Goal: Find specific page/section: Find specific page/section

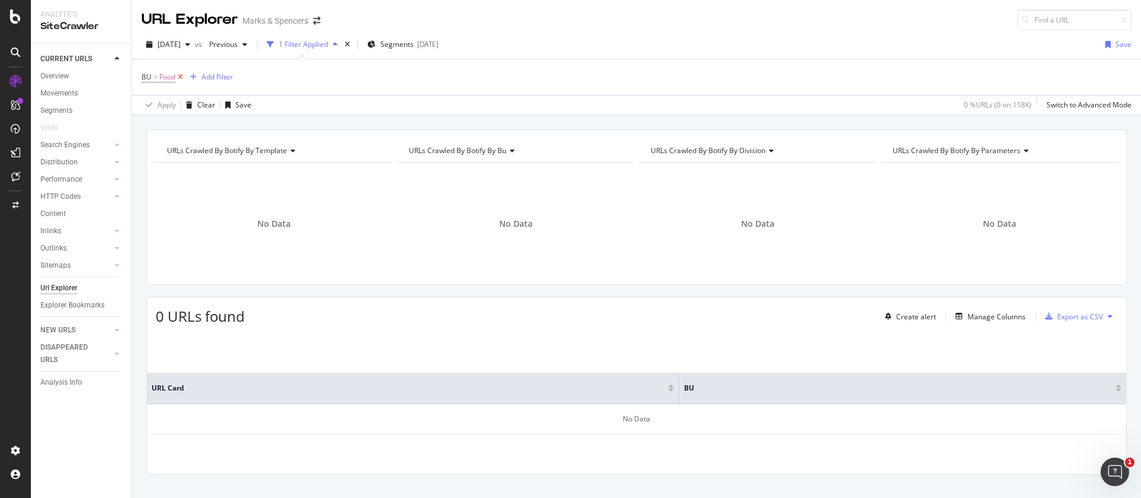
click at [181, 76] on icon at bounding box center [180, 77] width 10 height 12
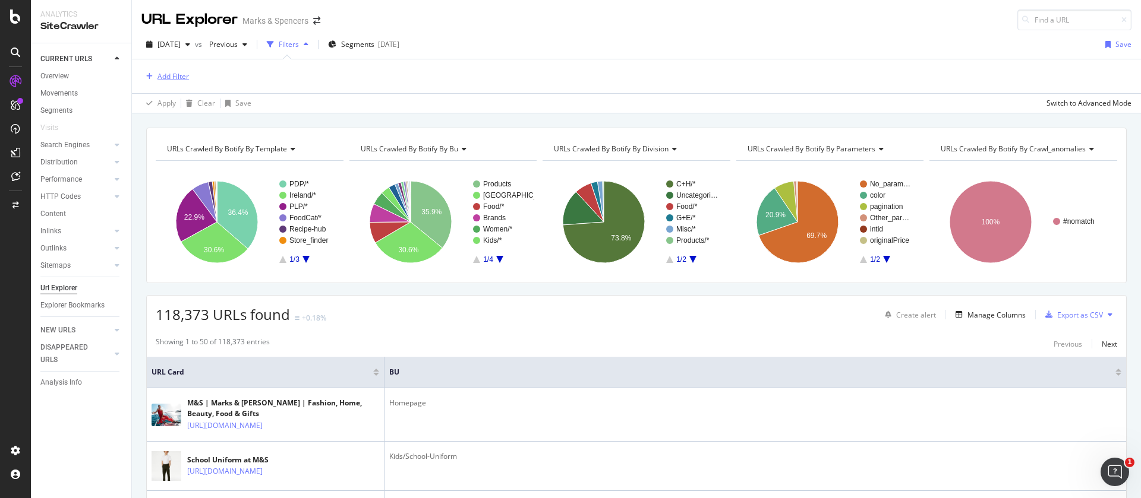
click at [175, 77] on div "Add Filter" at bounding box center [172, 76] width 31 height 10
drag, startPoint x: 235, startPoint y: 80, endPoint x: 122, endPoint y: 82, distance: 113.5
click at [122, 82] on body "Analytics SiteCrawler CURRENT URLS Overview Movements Segments Visits Search En…" at bounding box center [570, 249] width 1141 height 498
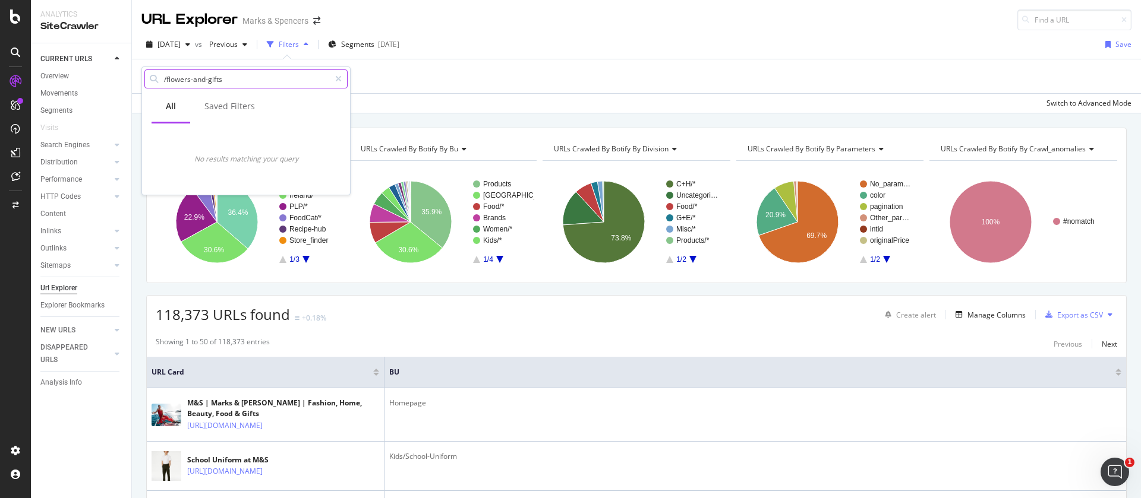
click at [177, 81] on input "/flowers-and-gifts" at bounding box center [246, 79] width 167 height 18
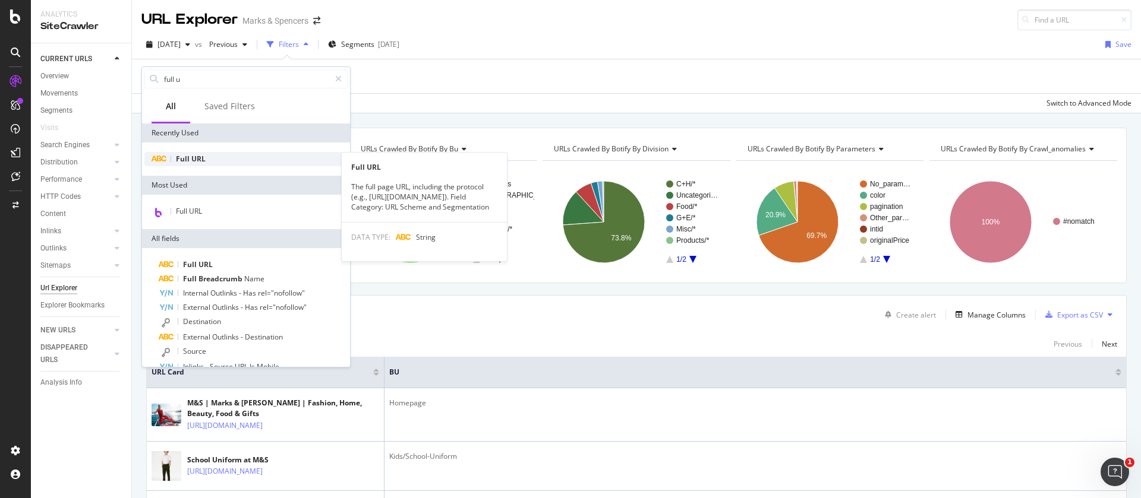
type input "full u"
click at [192, 154] on span "URL" at bounding box center [198, 159] width 14 height 10
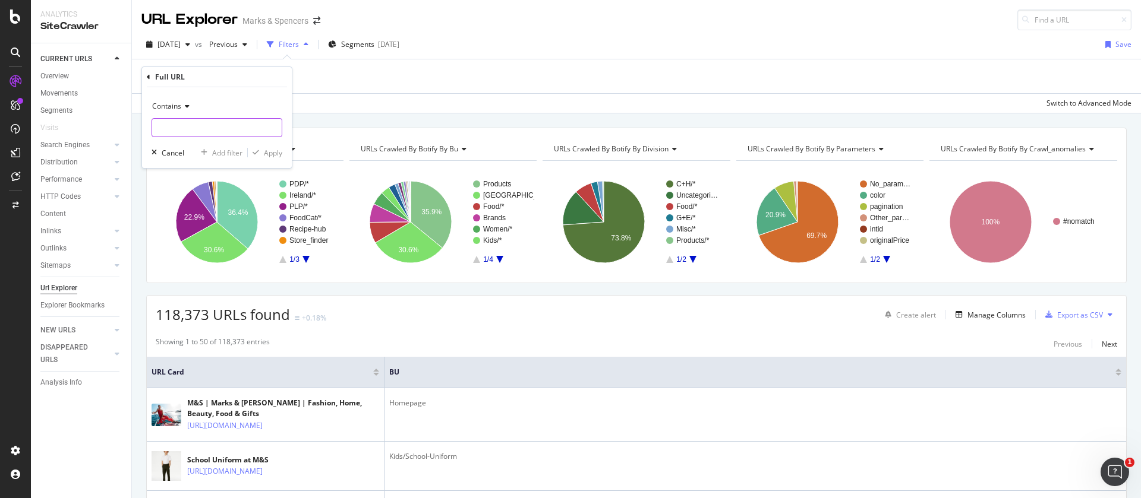
click at [188, 130] on input "text" at bounding box center [217, 127] width 130 height 19
type input "/flowers-and-gifts"
click at [272, 157] on div "Apply" at bounding box center [273, 153] width 18 height 10
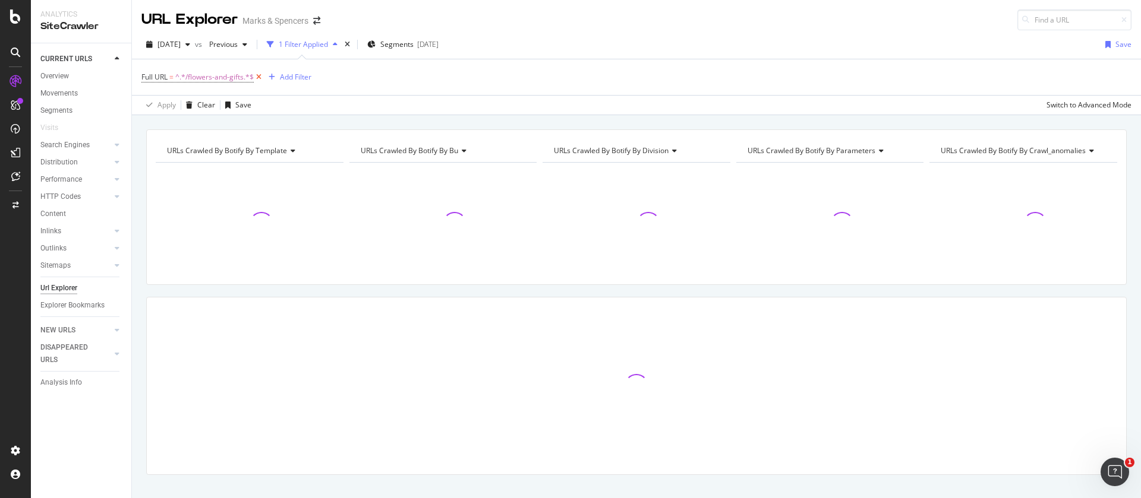
click at [257, 78] on icon at bounding box center [259, 77] width 10 height 12
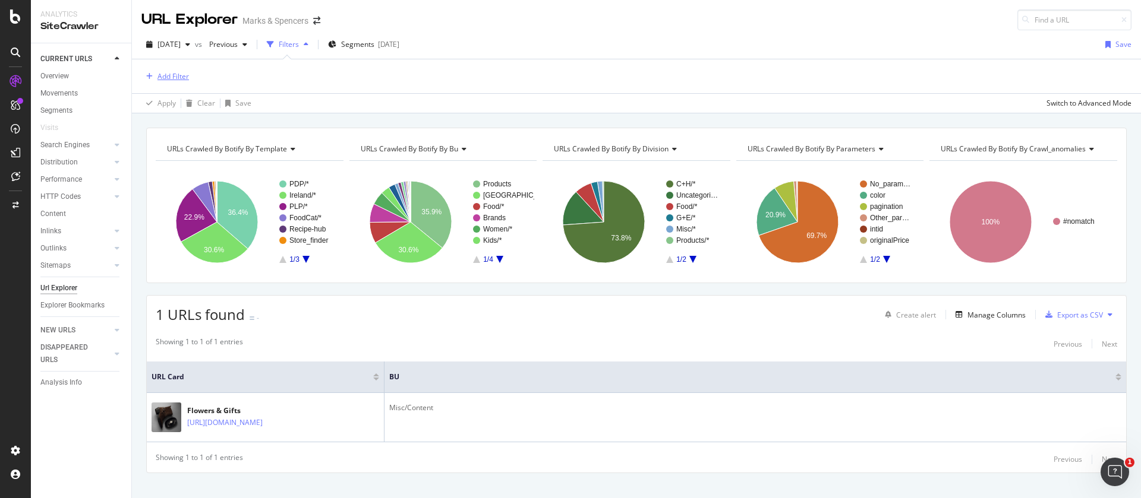
click at [178, 80] on div "Add Filter" at bounding box center [172, 76] width 31 height 10
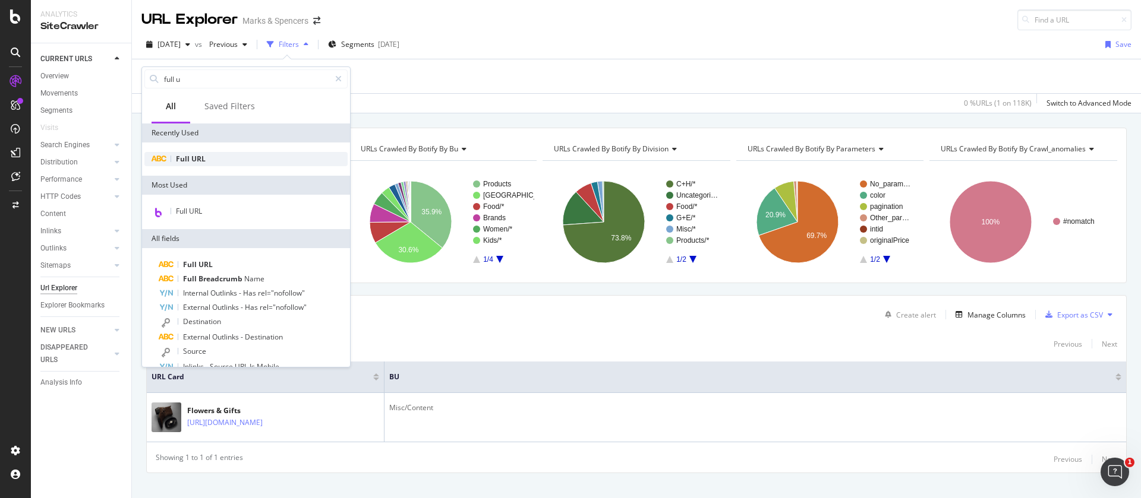
click at [200, 161] on span "URL" at bounding box center [198, 159] width 14 height 10
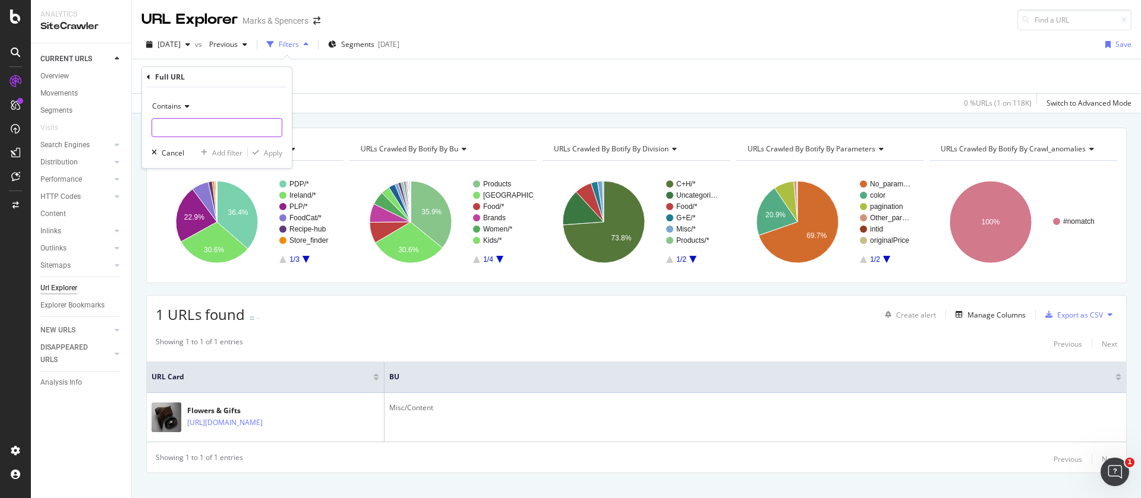
click at [189, 124] on input "text" at bounding box center [217, 127] width 130 height 19
type input "[DATE]"
click at [220, 151] on div "Add filter" at bounding box center [227, 153] width 30 height 10
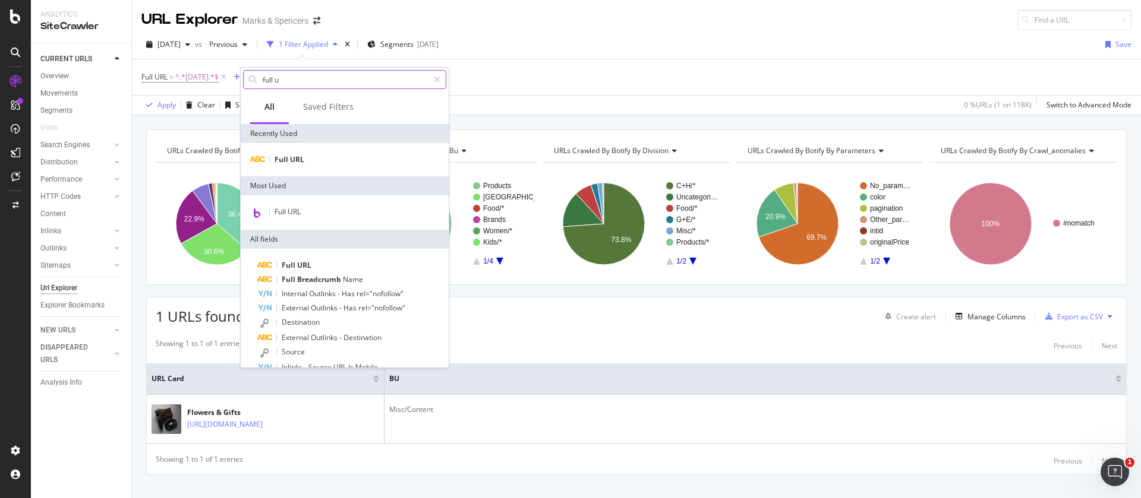
click at [286, 81] on input "full u" at bounding box center [344, 80] width 167 height 18
click at [296, 158] on span "URL" at bounding box center [297, 159] width 14 height 10
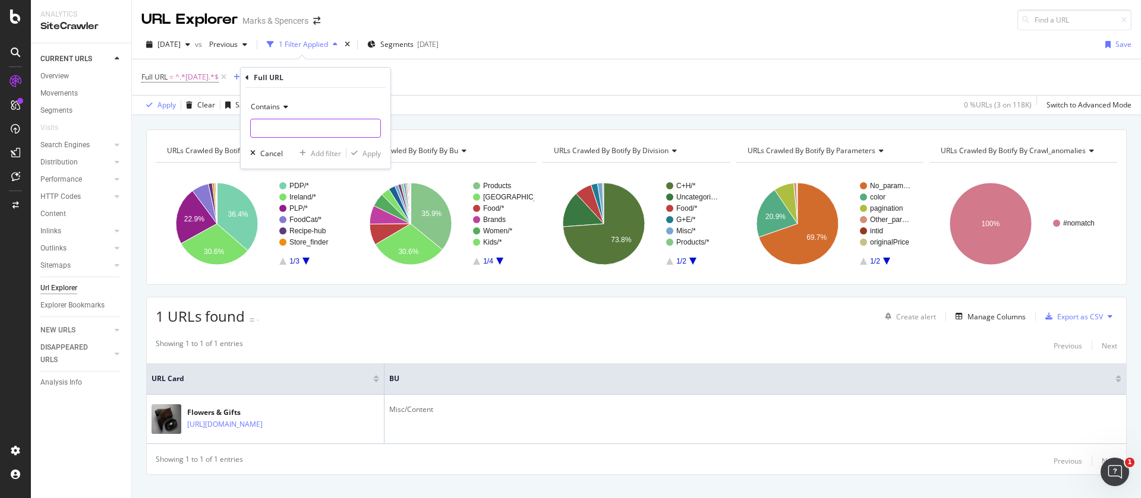
click at [279, 126] on input "text" at bounding box center [316, 128] width 130 height 19
type input "/food"
click at [377, 151] on div "Apply" at bounding box center [371, 154] width 18 height 10
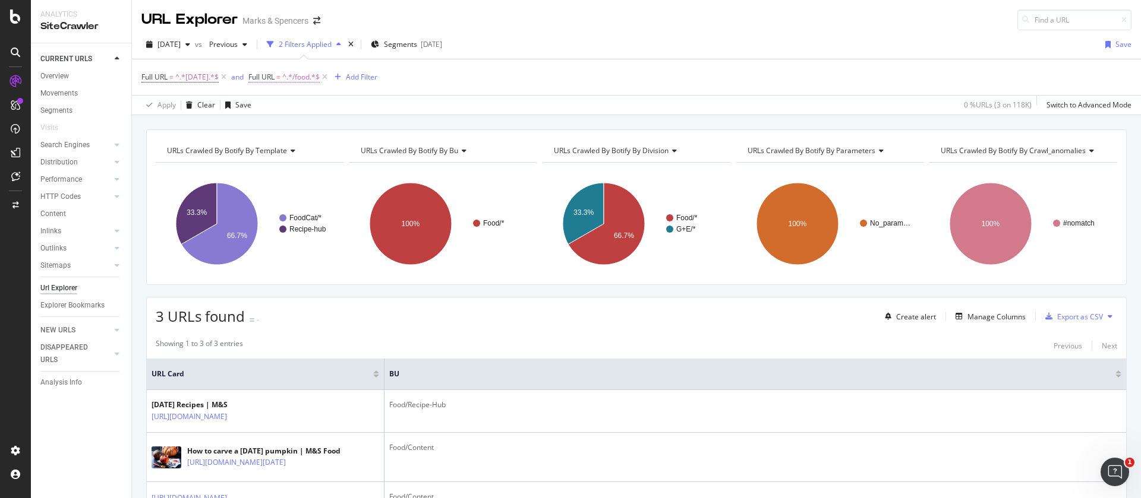
click at [274, 77] on span "Full URL" at bounding box center [261, 77] width 26 height 10
click at [394, 121] on div at bounding box center [391, 126] width 17 height 19
click at [427, 103] on div "Apply Clear Save 0 % URLs ( 3 on 118K ) Switch to Advanced Mode" at bounding box center [636, 105] width 1009 height 20
click at [330, 75] on icon at bounding box center [325, 77] width 10 height 12
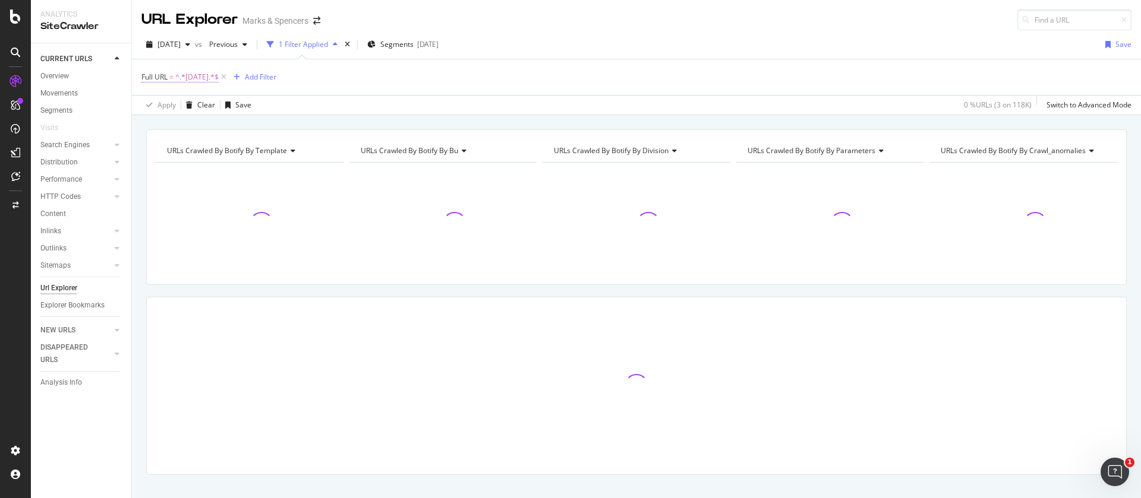
click at [191, 78] on span "^.*[DATE].*$" at bounding box center [196, 77] width 43 height 17
click at [154, 125] on input "[DATE]" at bounding box center [208, 126] width 112 height 19
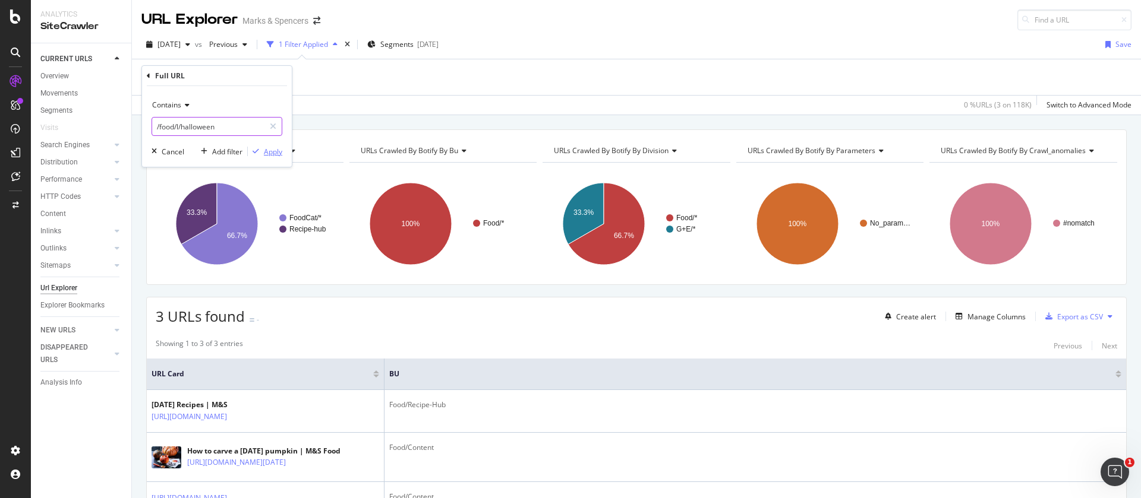
type input "/food/l/halloween"
click at [276, 152] on div "Apply" at bounding box center [273, 152] width 18 height 10
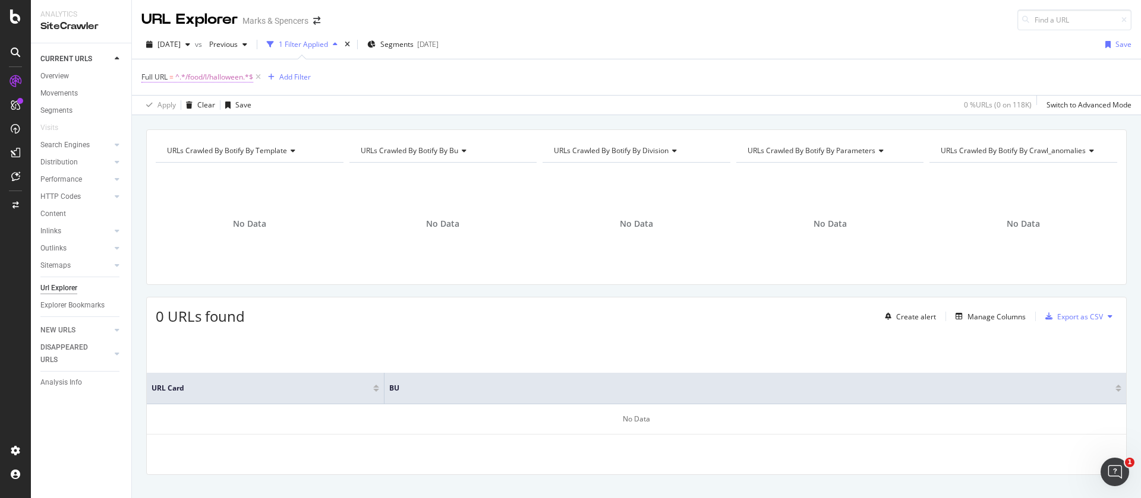
click at [218, 77] on span "^.*/food/l/halloween.*$" at bounding box center [214, 77] width 78 height 17
click at [218, 124] on input "/food/l/halloween" at bounding box center [208, 126] width 112 height 19
click at [181, 125] on input "/food/l/halloween" at bounding box center [208, 126] width 112 height 19
drag, startPoint x: 182, startPoint y: 126, endPoint x: 149, endPoint y: 126, distance: 33.3
click at [149, 126] on div "Contains /food/l/halloween Cancel Add filter Apply" at bounding box center [217, 126] width 150 height 81
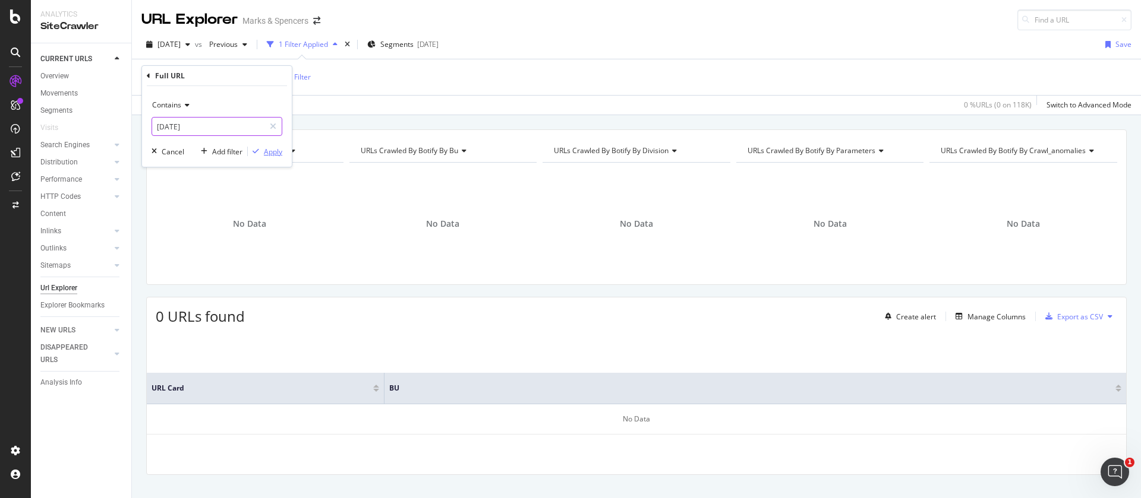
type input "[DATE]"
click at [264, 153] on div "Apply" at bounding box center [273, 152] width 18 height 10
